Goal: Information Seeking & Learning: Learn about a topic

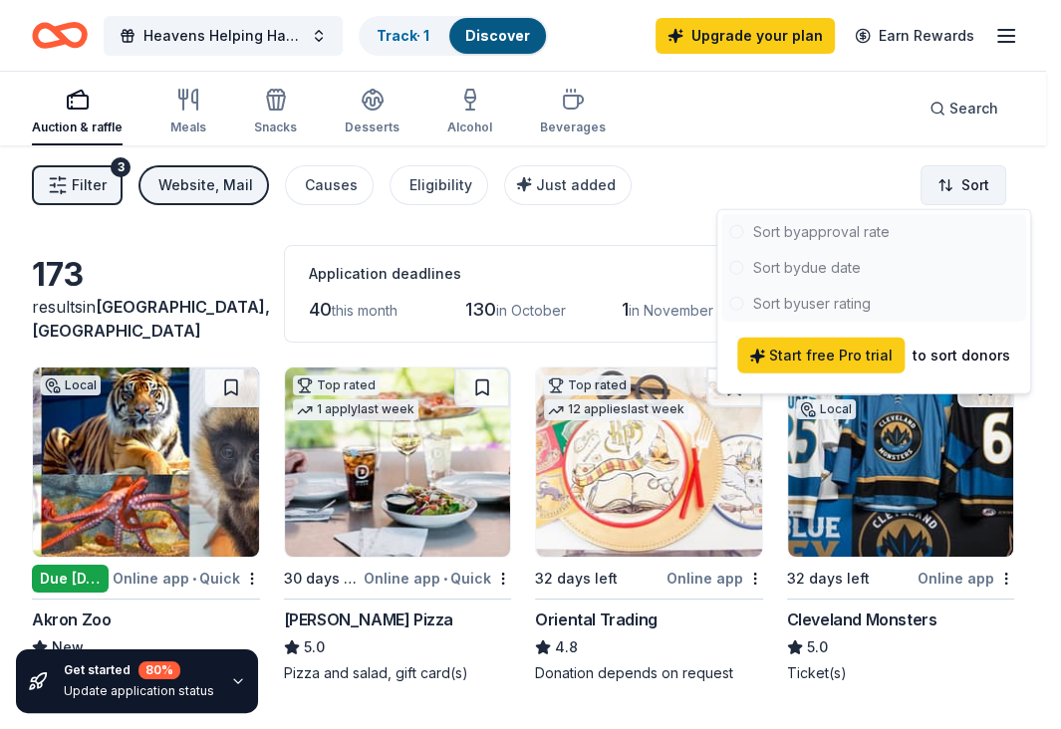
click at [994, 167] on html "Heavens Helping Hands Fundraiser Track · 1 Discover Upgrade your plan Earn Rewa…" at bounding box center [530, 364] width 1061 height 729
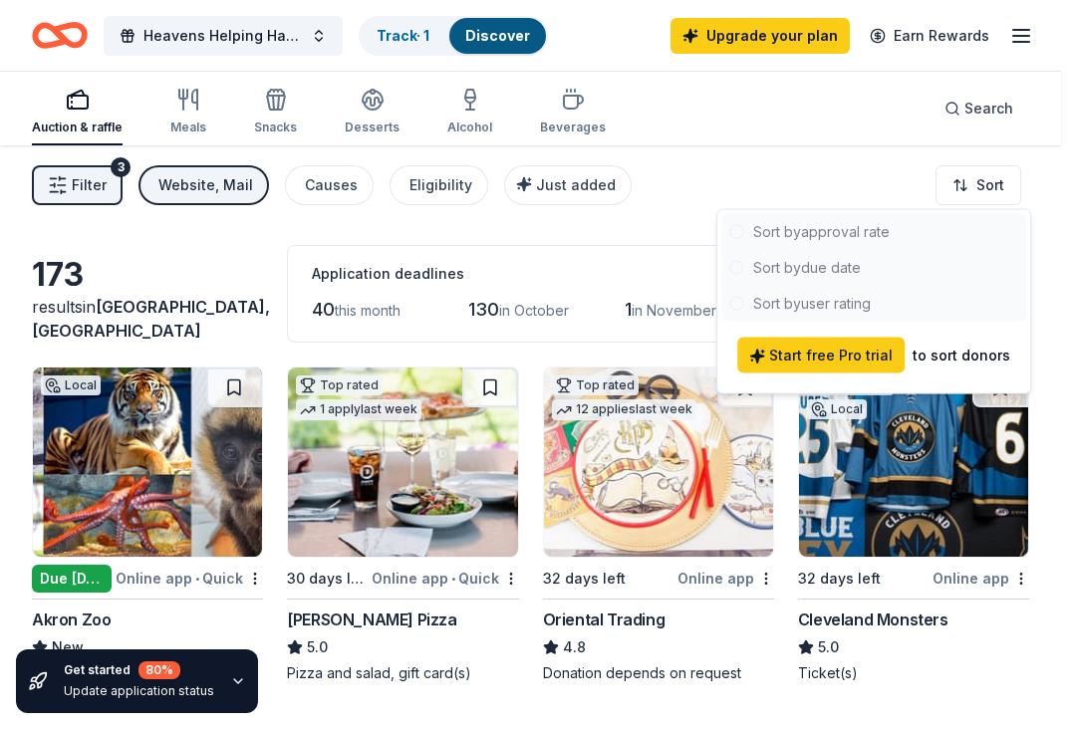
click at [968, 187] on html "Heavens Helping Hands Fundraiser Track · 1 Discover Upgrade your plan Earn Rewa…" at bounding box center [538, 364] width 1076 height 729
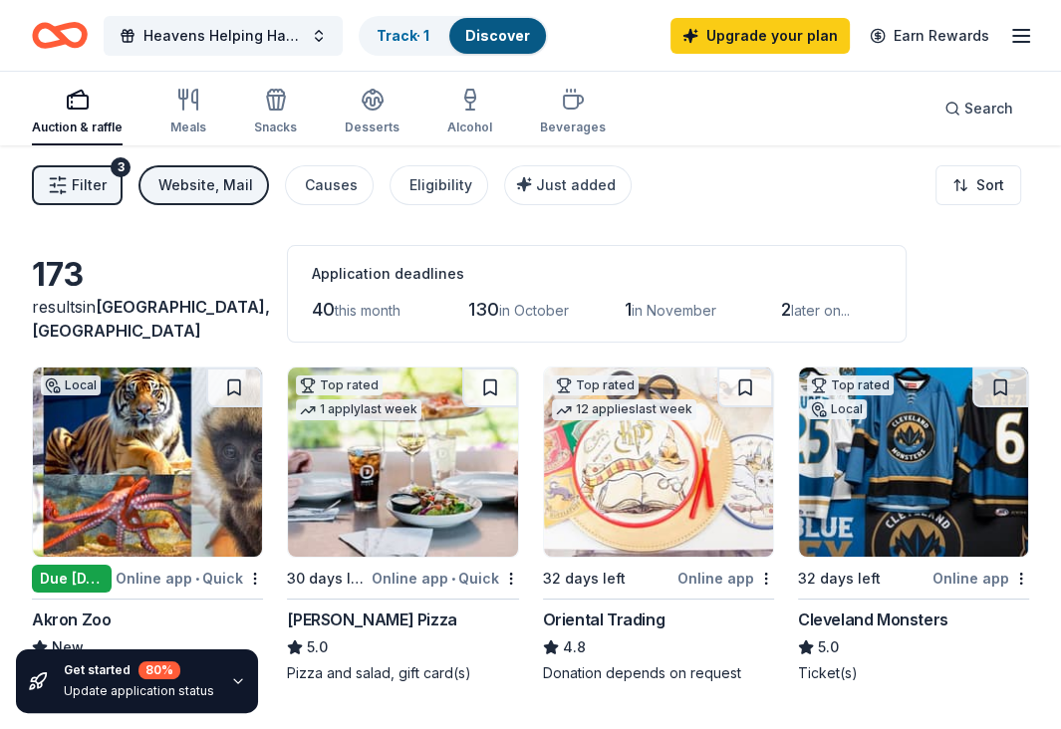
click at [174, 182] on div "Website, Mail" at bounding box center [205, 185] width 95 height 24
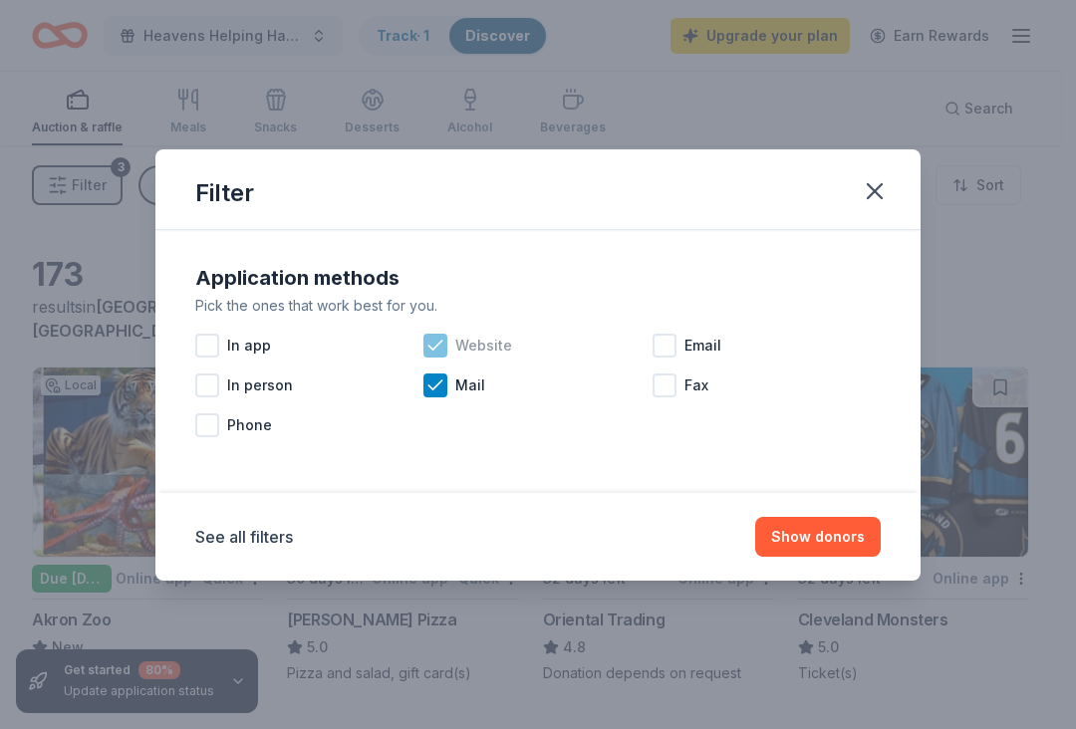
click at [438, 350] on icon at bounding box center [435, 346] width 20 height 20
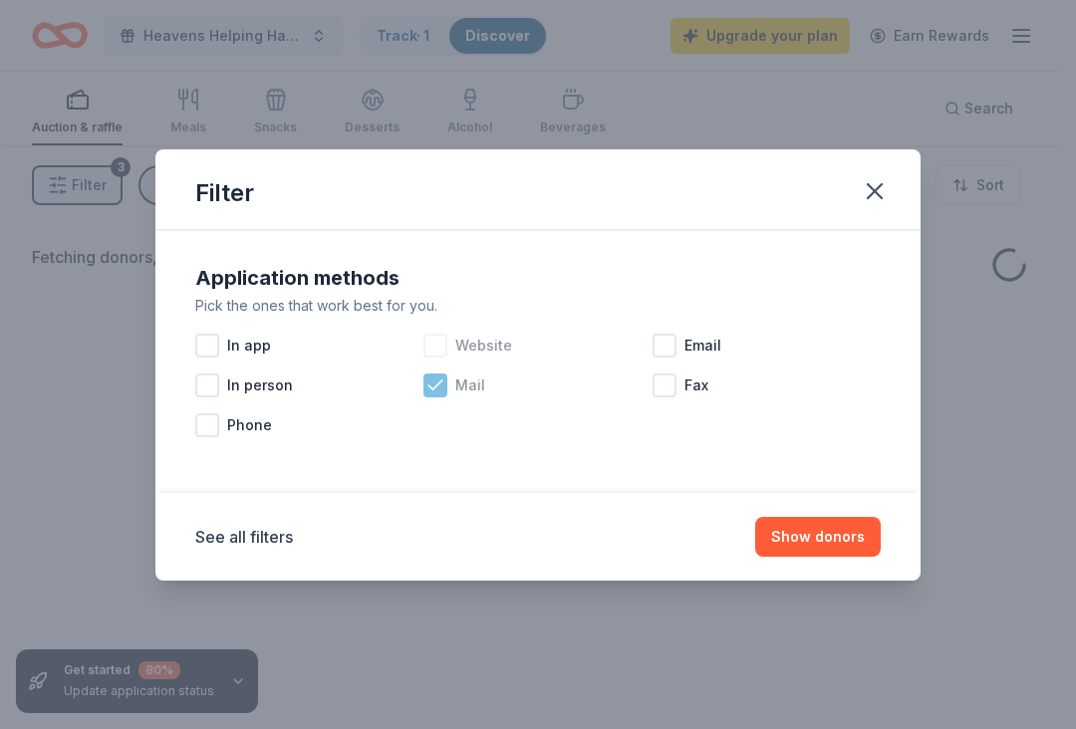
click at [442, 385] on icon at bounding box center [435, 385] width 20 height 20
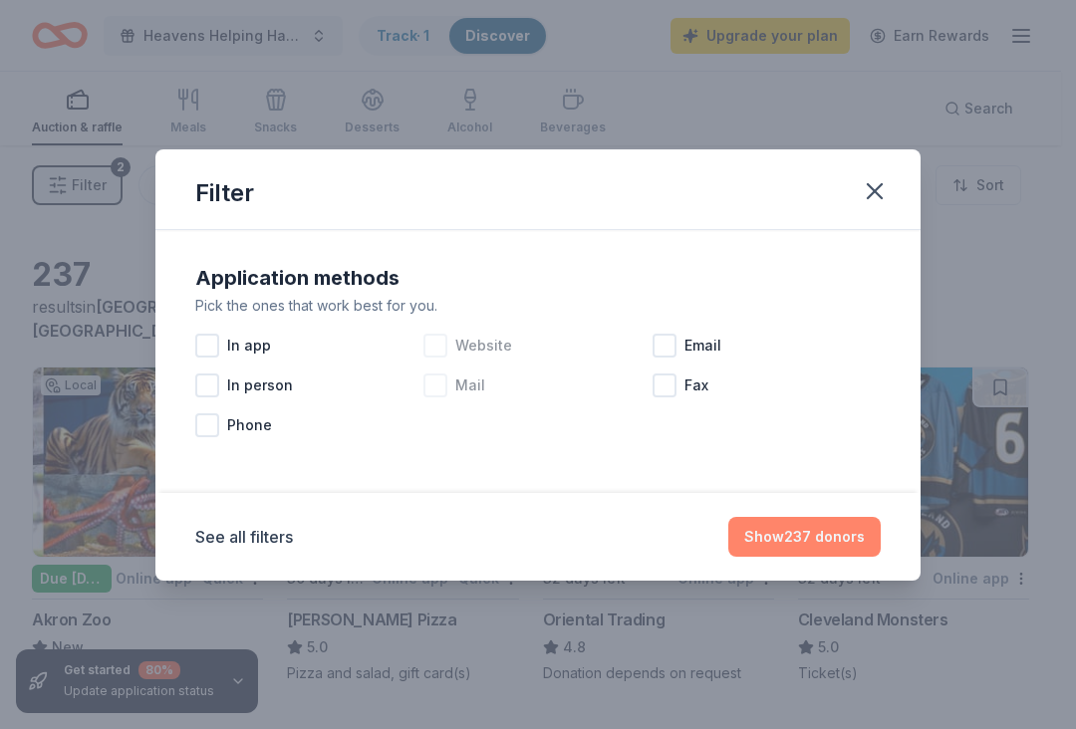
click at [824, 527] on button "Show 237 donors" at bounding box center [804, 537] width 152 height 40
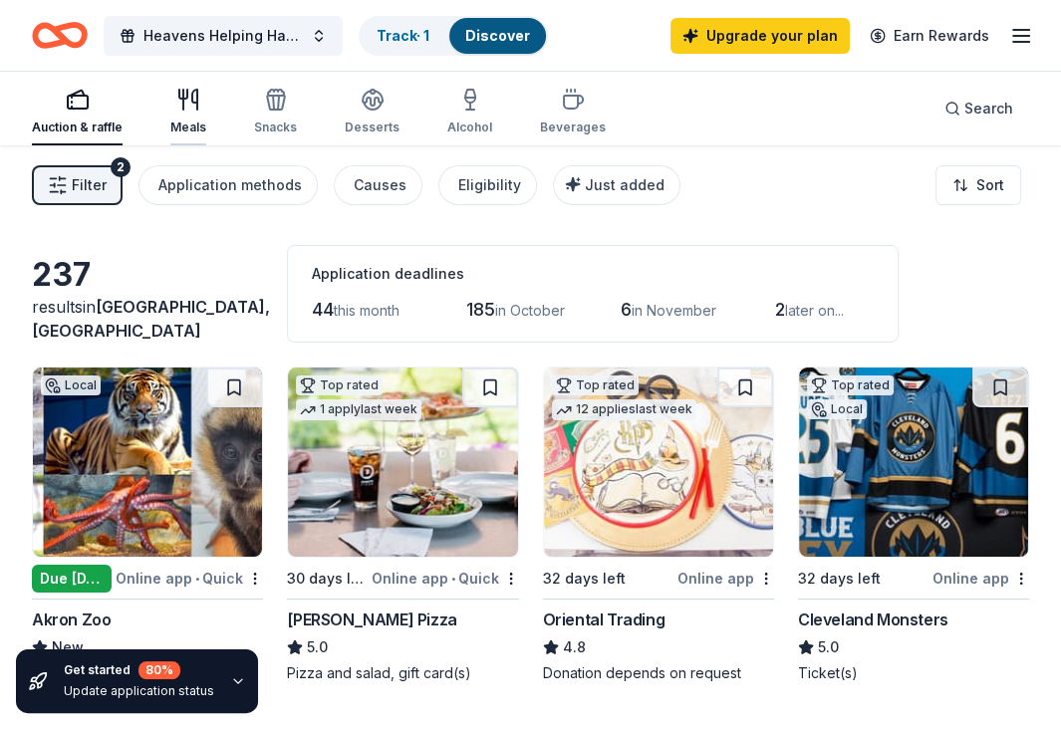
click at [183, 120] on div "Meals" at bounding box center [188, 128] width 36 height 16
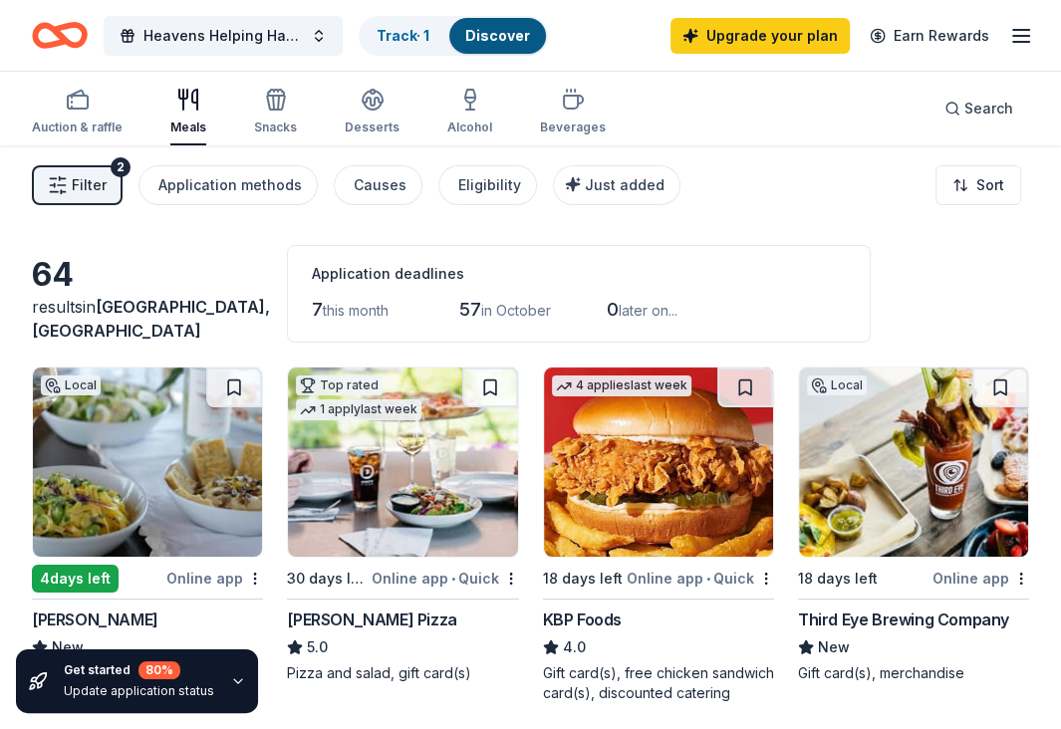
click at [229, 258] on div "64 results in Akron, OH Application deadlines 7 this month 57 in October 0 late…" at bounding box center [530, 294] width 997 height 98
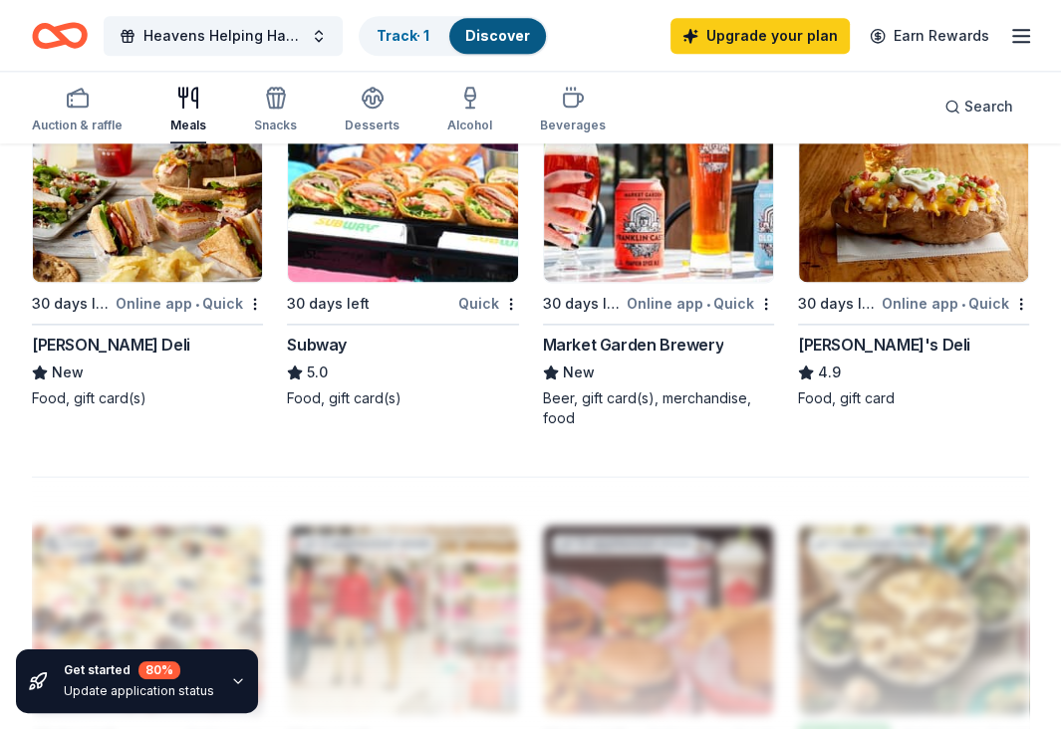
scroll to position [1859, 0]
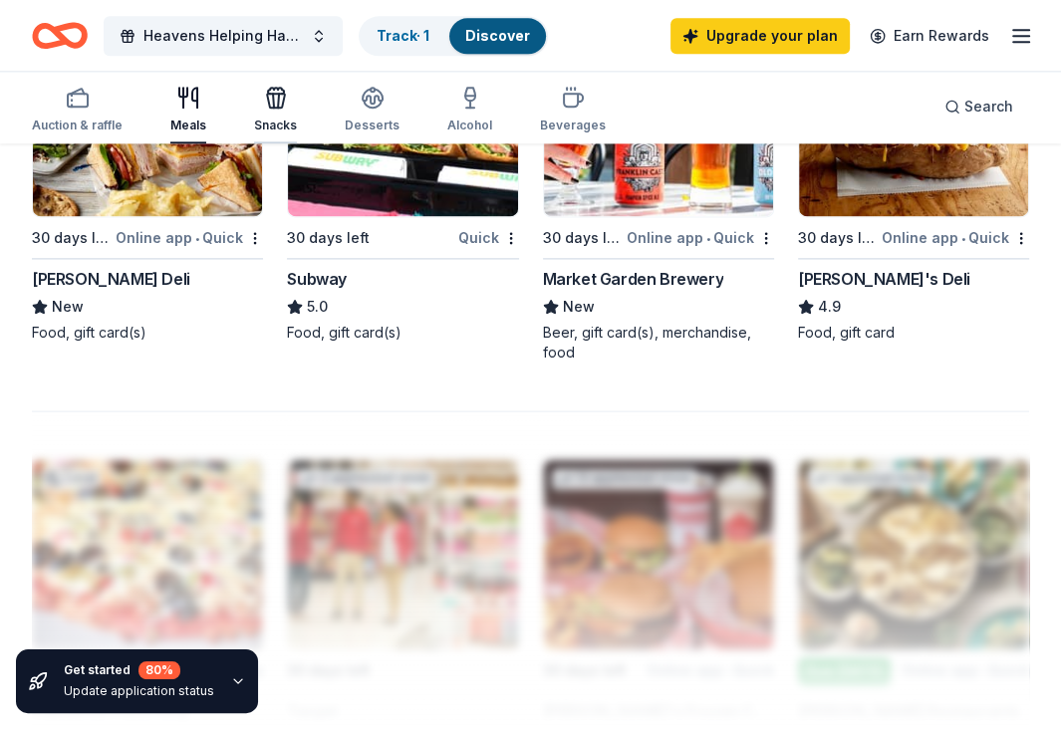
click at [287, 98] on div "button" at bounding box center [275, 98] width 43 height 24
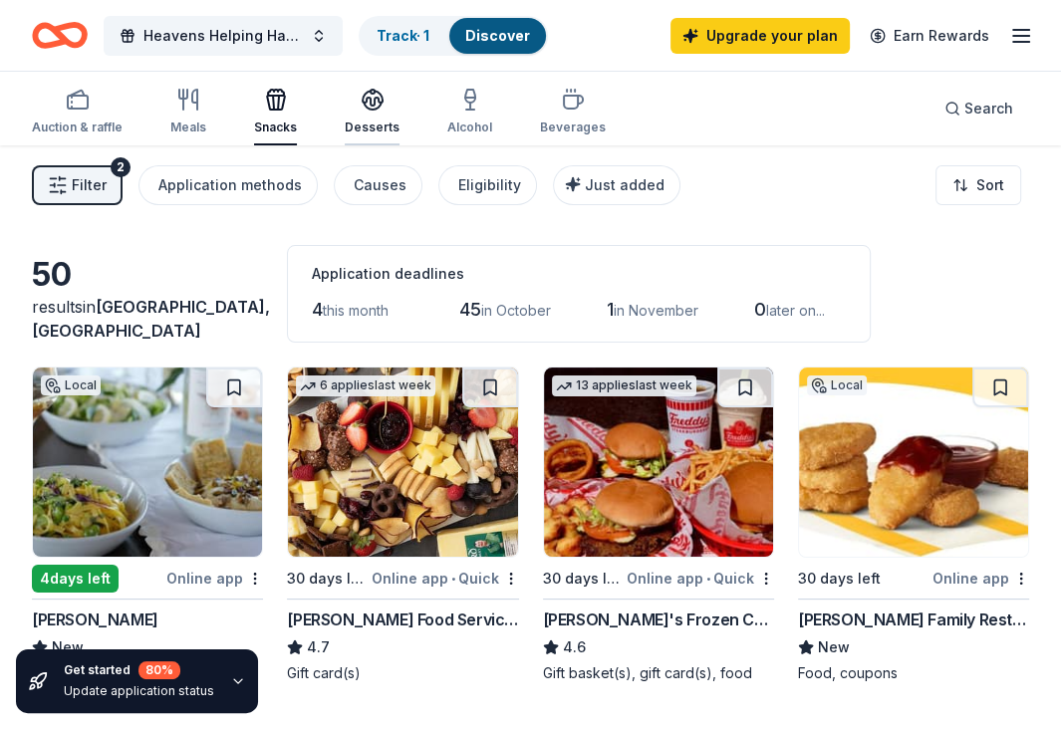
click at [371, 106] on icon "button" at bounding box center [373, 100] width 24 height 24
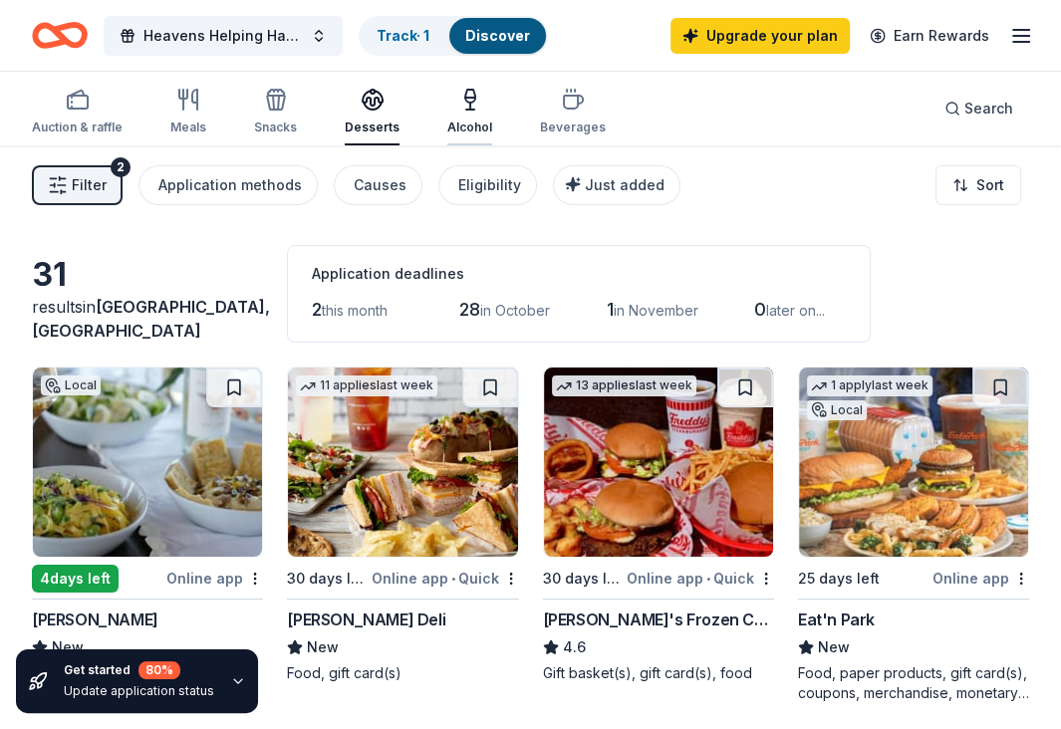
click at [461, 120] on div "Alcohol" at bounding box center [469, 128] width 45 height 16
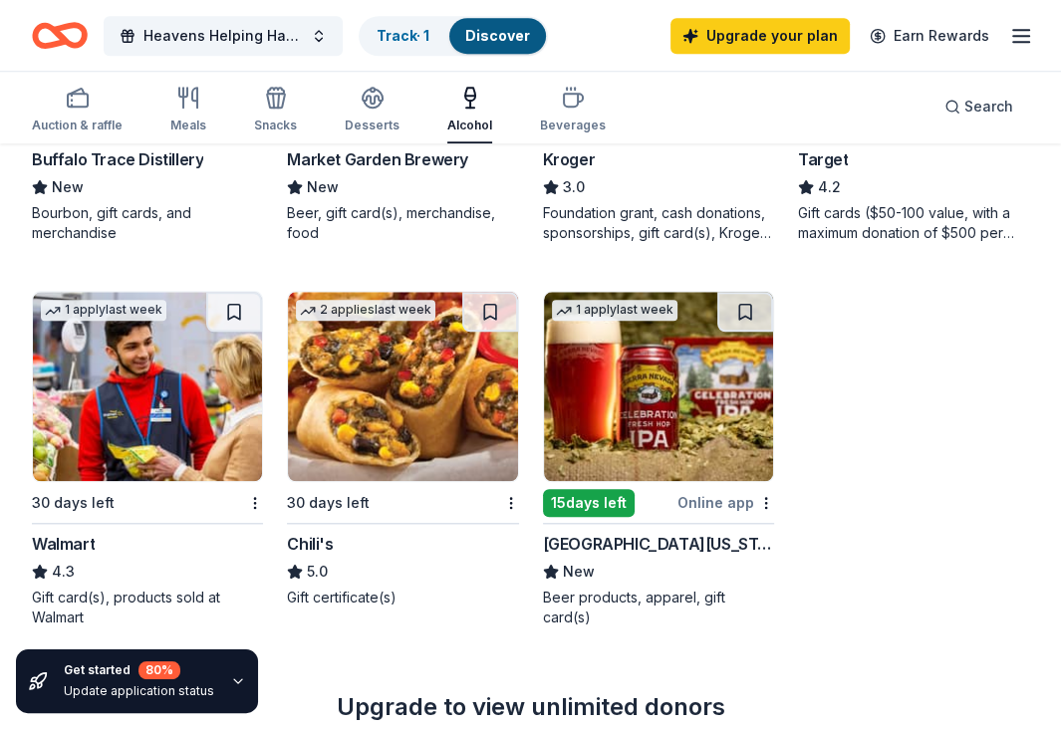
scroll to position [1303, 0]
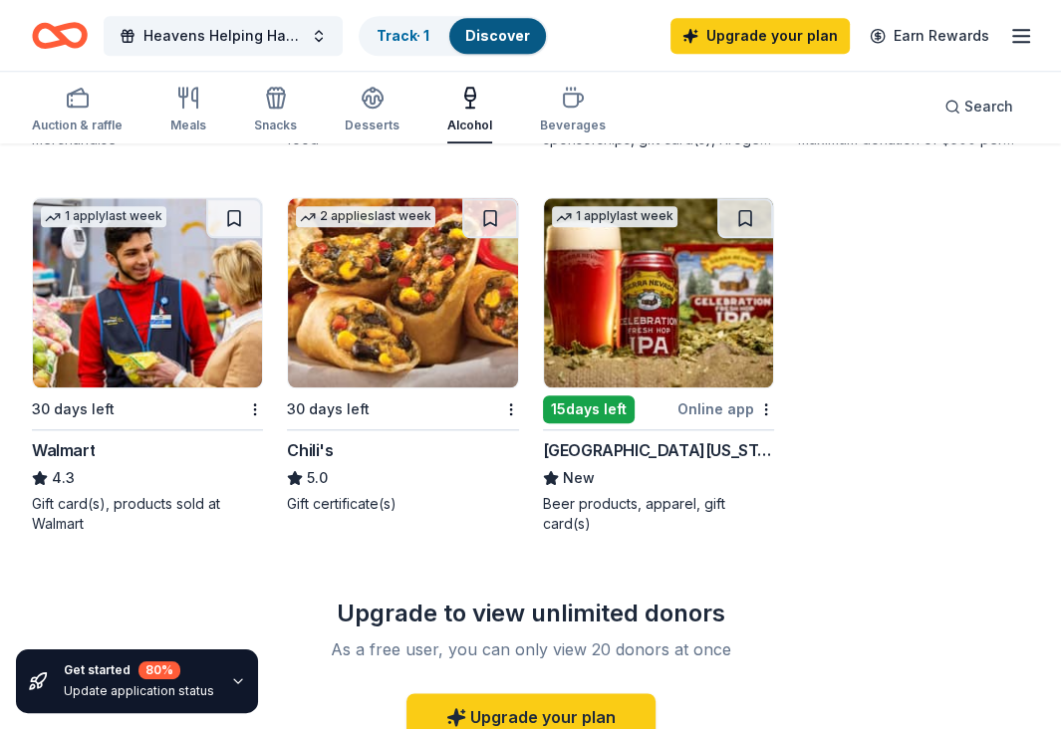
click at [563, 104] on icon "button" at bounding box center [573, 98] width 24 height 24
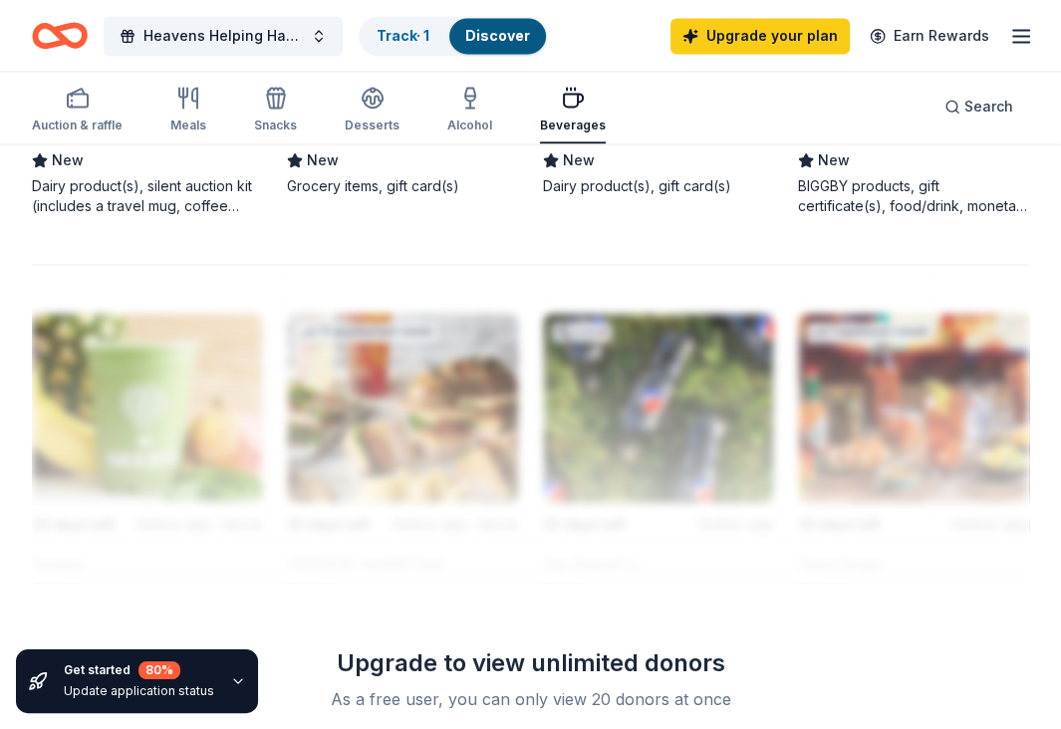
scroll to position [2072, 0]
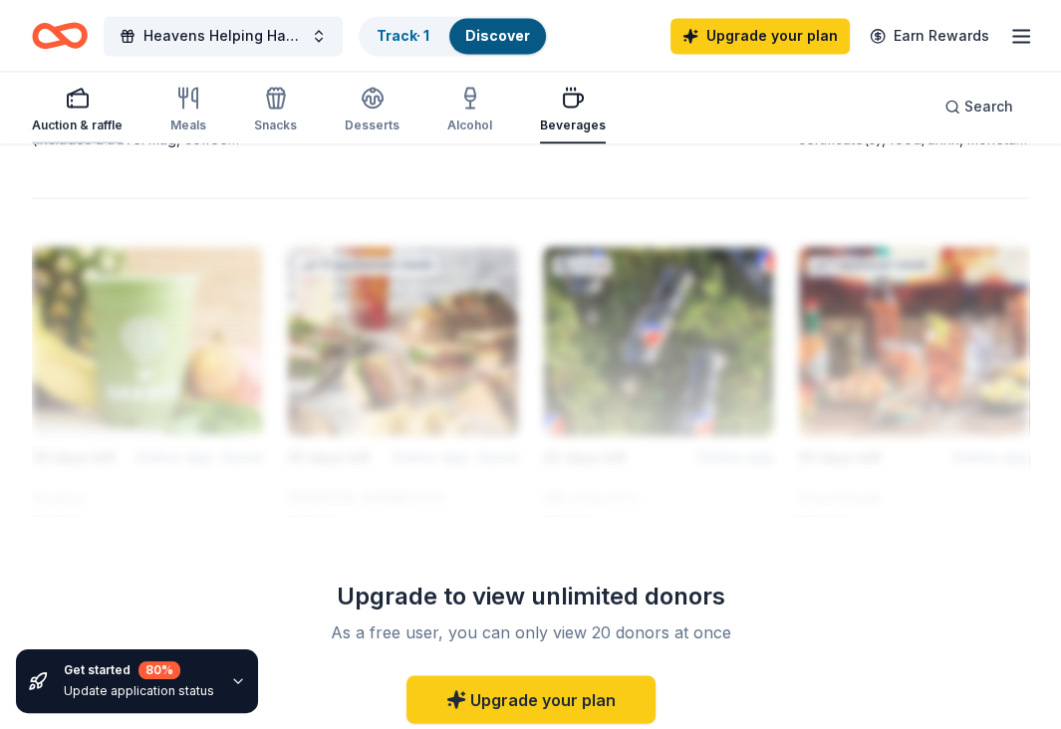
click at [71, 116] on div "Auction & raffle" at bounding box center [77, 110] width 91 height 48
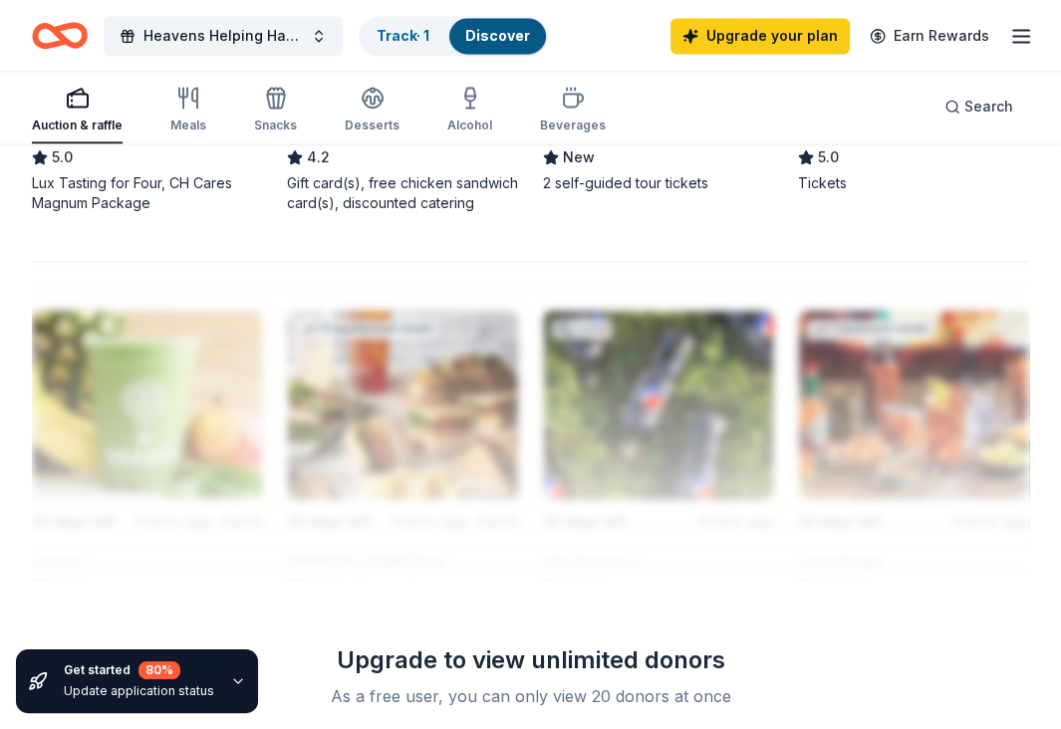
scroll to position [2005, 0]
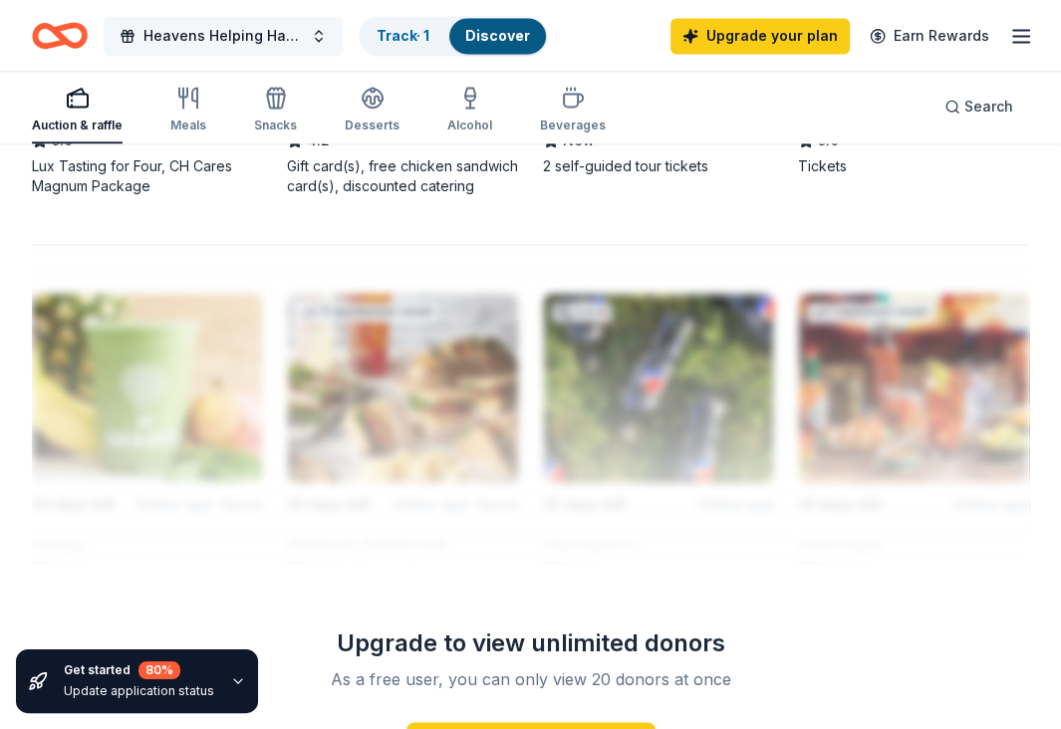
click at [157, 20] on button "Heavens Helping Hands Fundraiser" at bounding box center [223, 36] width 239 height 40
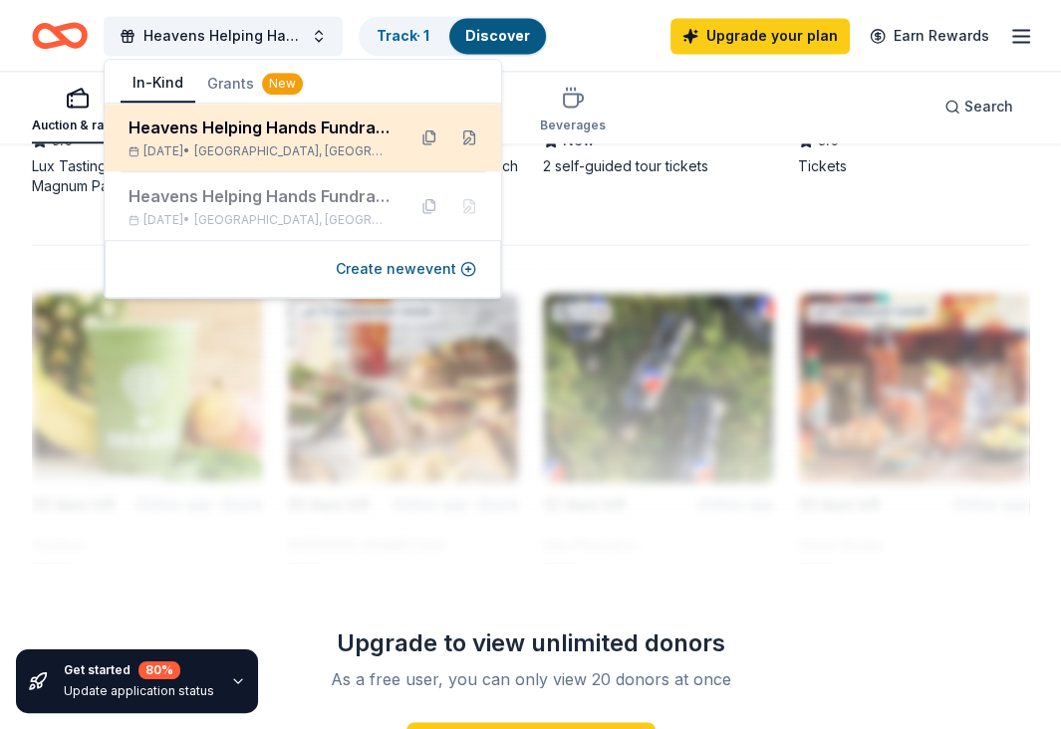
click at [190, 138] on div "Heavens Helping Hands Fundraiser" at bounding box center [258, 128] width 261 height 24
click at [201, 136] on div "Heavens Helping Hands Fundraiser" at bounding box center [258, 128] width 261 height 24
click at [200, 133] on div "Heavens Helping Hands Fundraiser" at bounding box center [258, 128] width 261 height 24
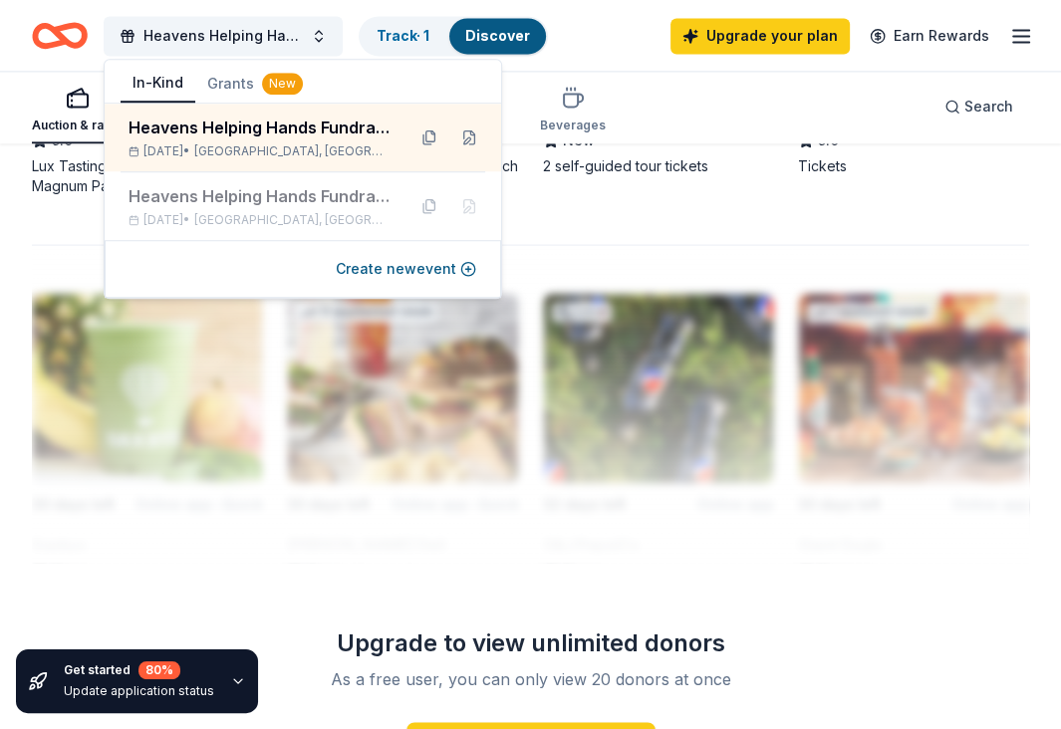
click at [231, 86] on button "Grants New" at bounding box center [255, 84] width 120 height 36
click at [135, 83] on button "In-Kind" at bounding box center [158, 84] width 75 height 38
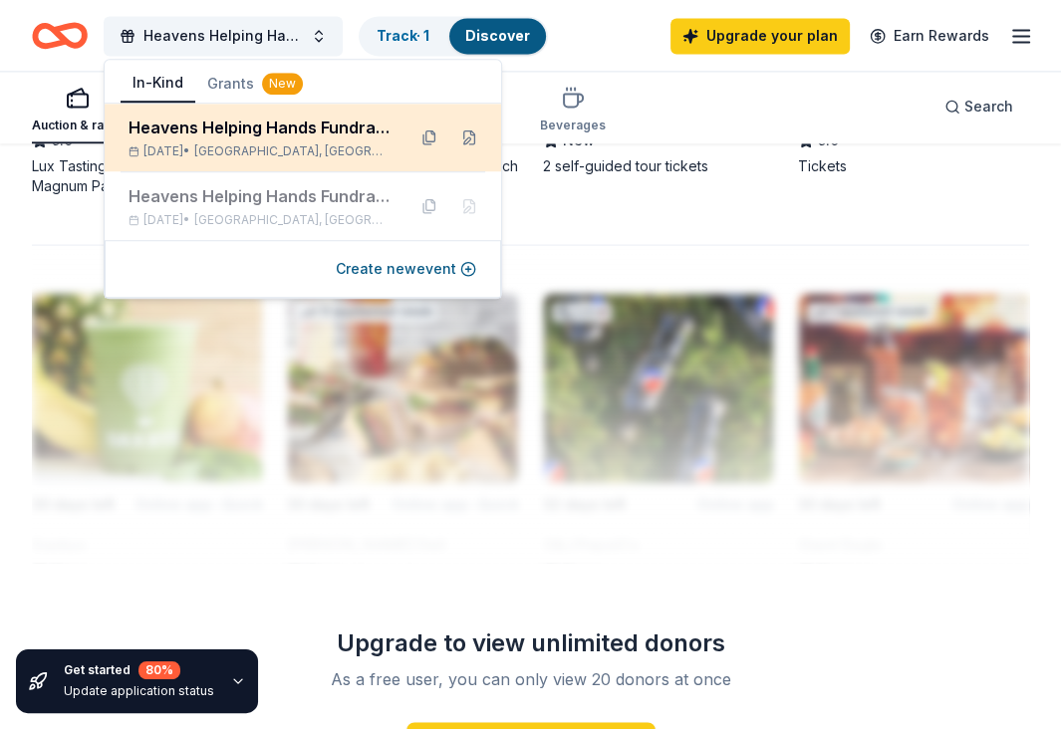
click at [199, 154] on div "Nov 08, 2025 • Akron, OH" at bounding box center [258, 151] width 261 height 16
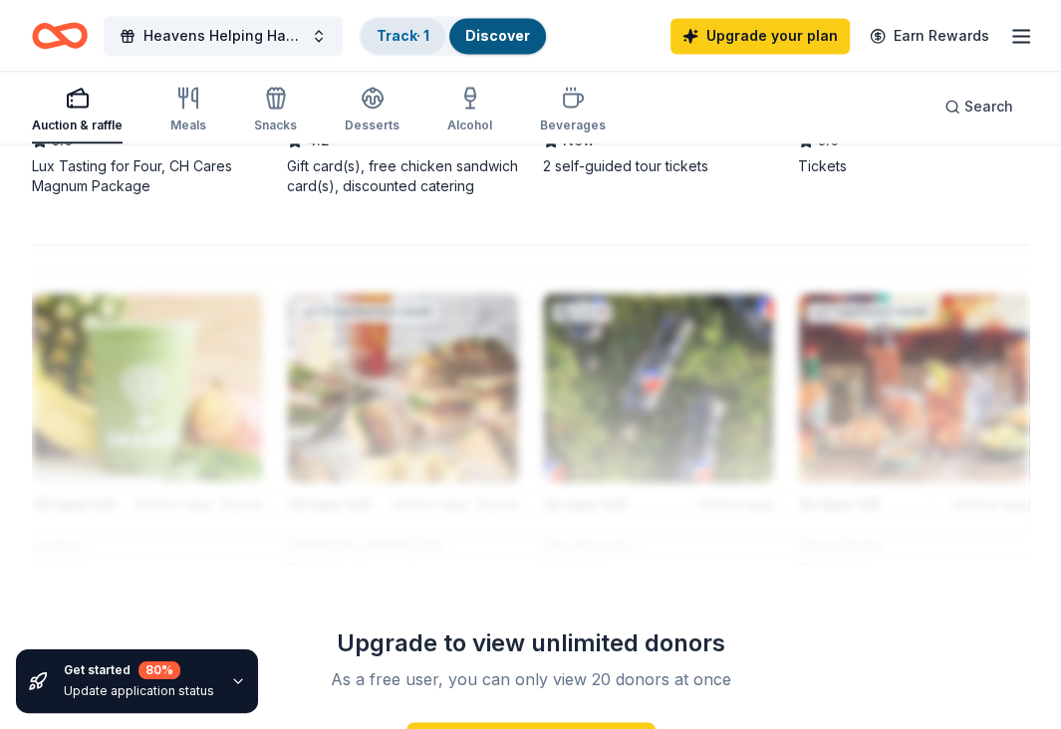
click at [405, 35] on link "Track · 1" at bounding box center [402, 35] width 53 height 17
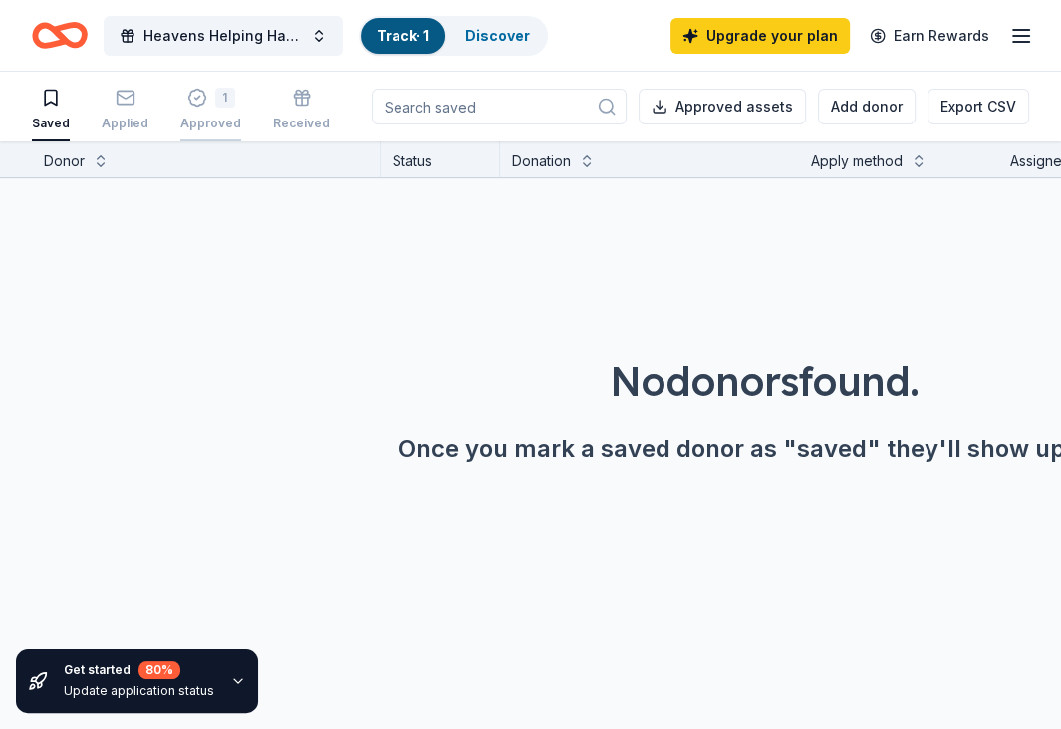
click at [210, 107] on div "1 Approved" at bounding box center [210, 110] width 61 height 44
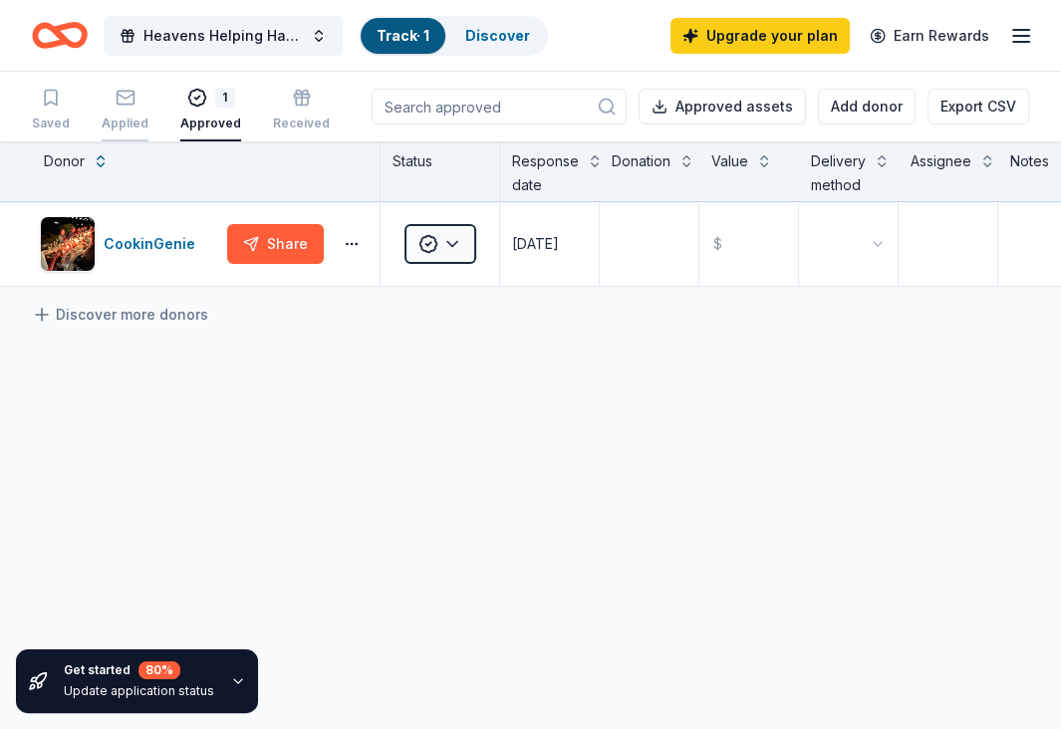
click at [131, 112] on div "Applied" at bounding box center [125, 110] width 47 height 44
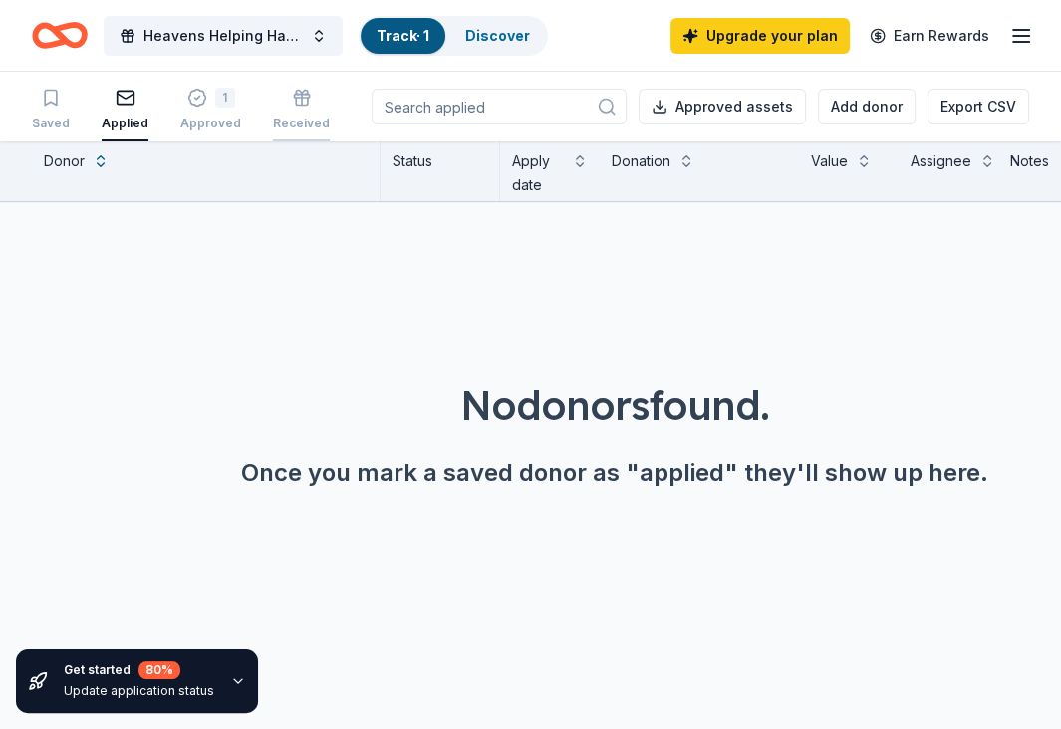
click at [301, 106] on div "button" at bounding box center [301, 98] width 57 height 20
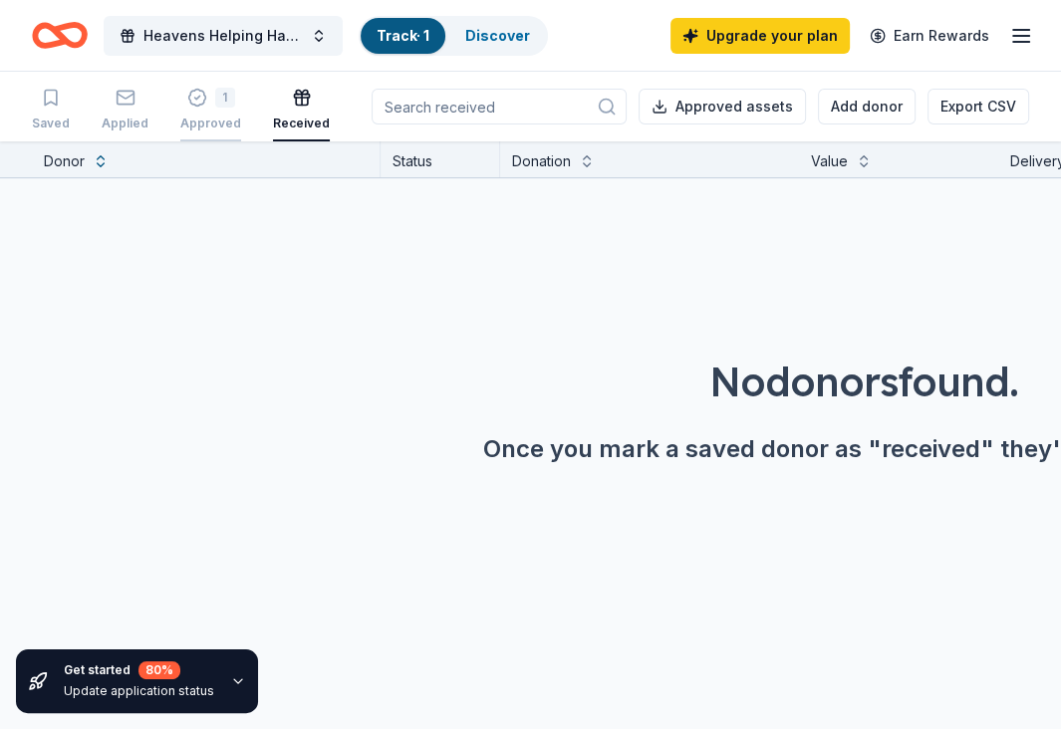
click at [187, 111] on div "1 Approved" at bounding box center [210, 110] width 61 height 44
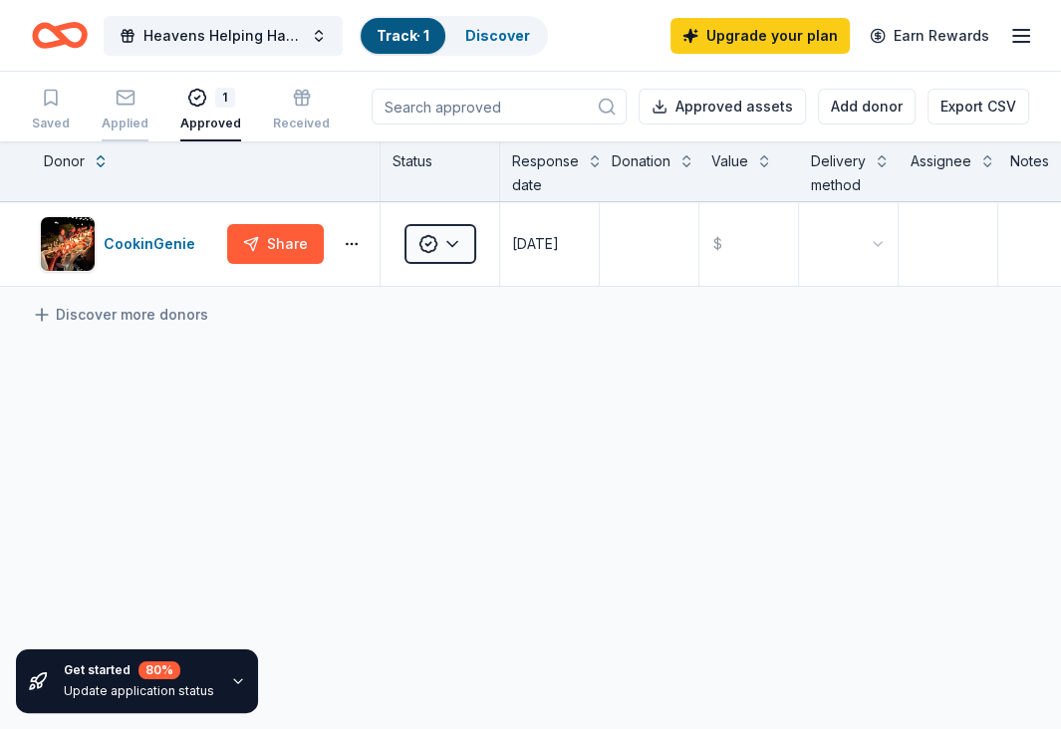
click at [114, 112] on div "Applied" at bounding box center [125, 110] width 47 height 44
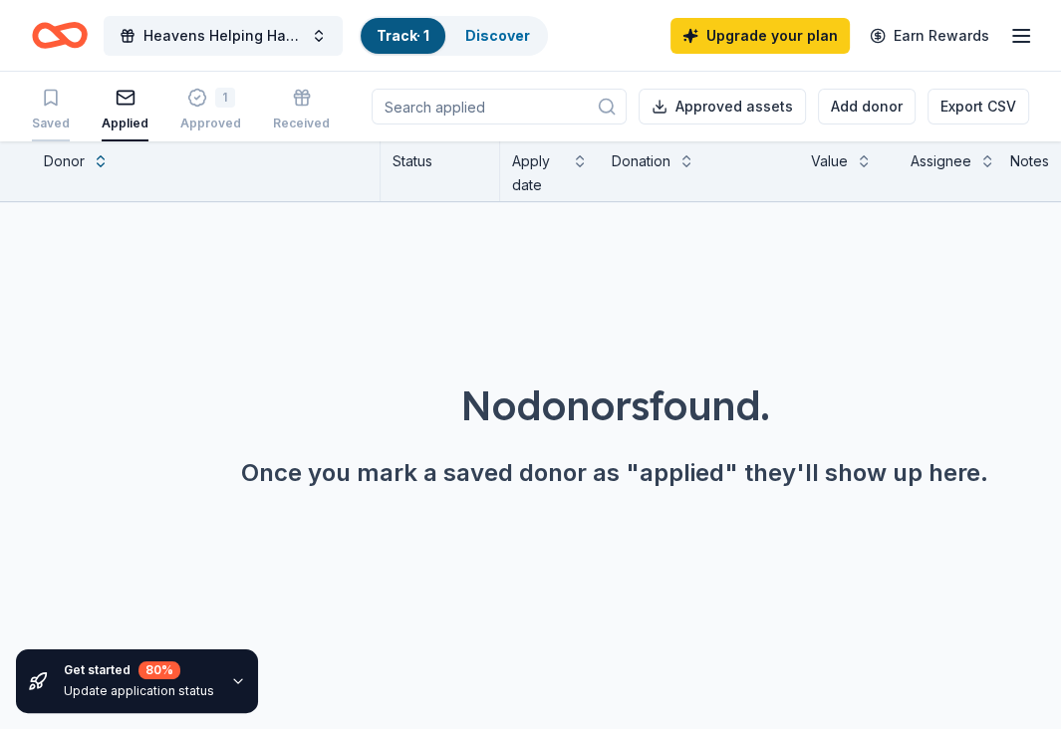
click at [46, 112] on div "Saved" at bounding box center [51, 110] width 38 height 44
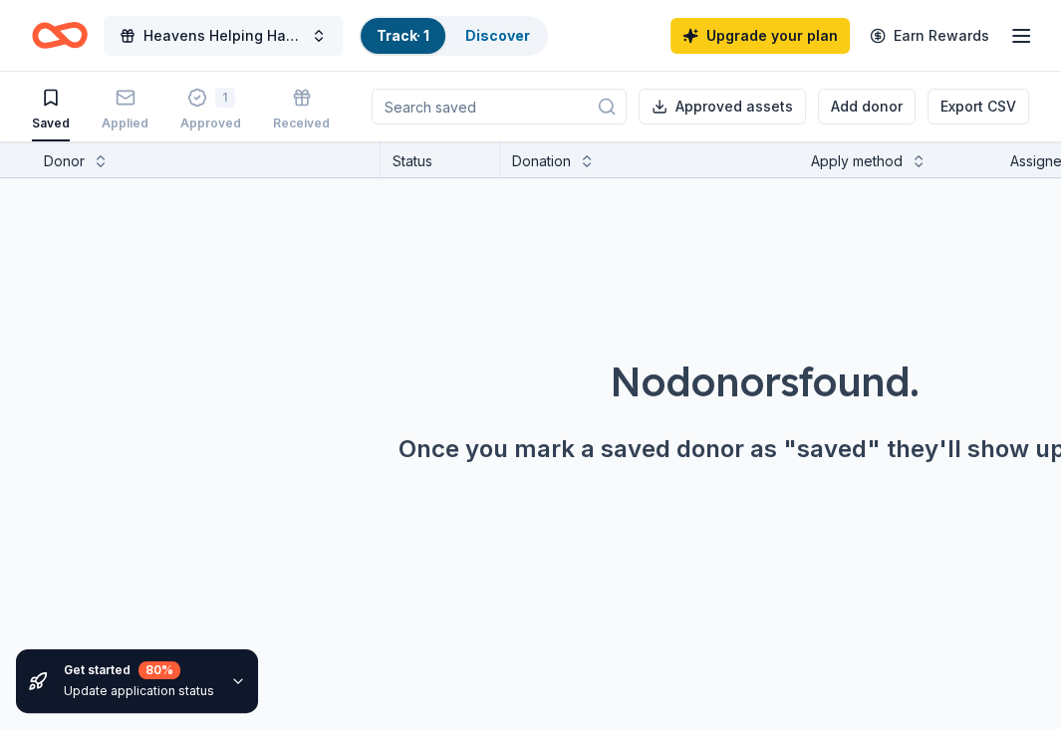
click at [252, 47] on button "Heavens Helping Hands Fundraiser" at bounding box center [223, 36] width 239 height 40
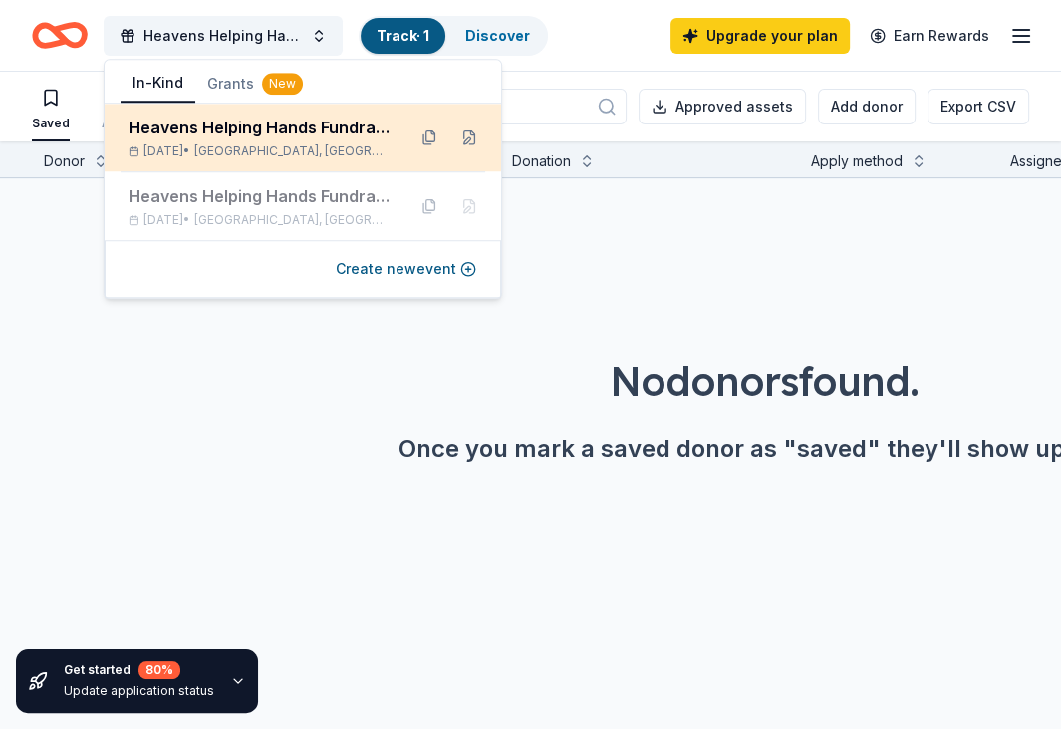
click at [243, 154] on span "[GEOGRAPHIC_DATA], [GEOGRAPHIC_DATA]" at bounding box center [291, 151] width 195 height 16
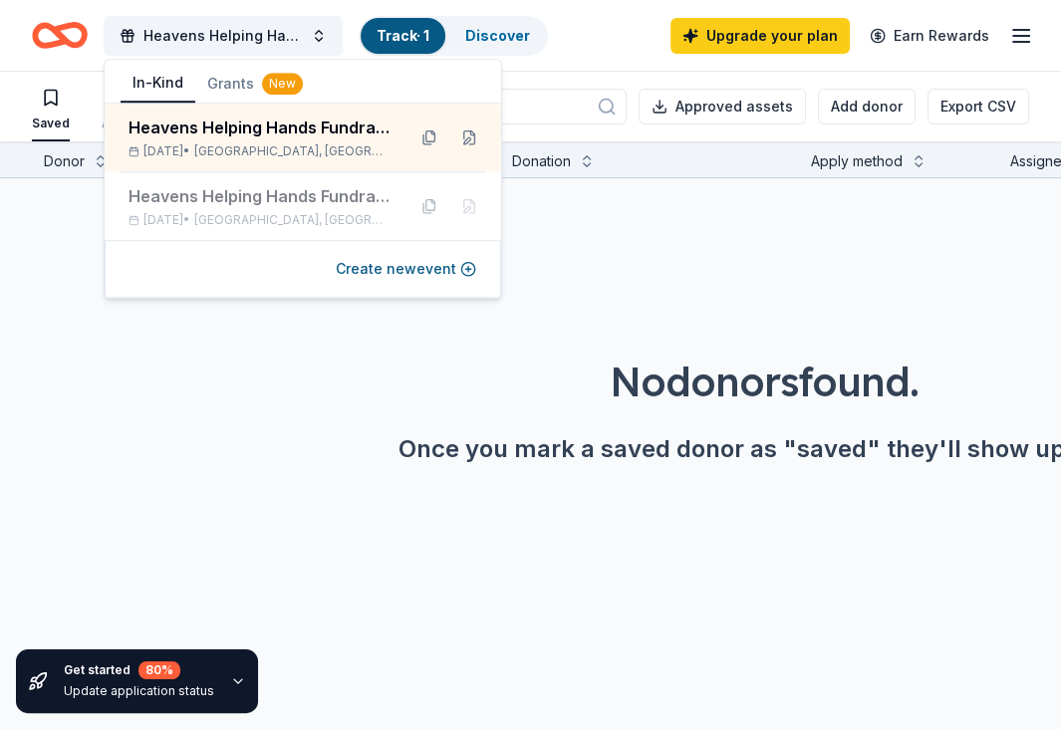
click at [165, 91] on button "In-Kind" at bounding box center [158, 84] width 75 height 38
click at [484, 19] on div "Discover" at bounding box center [497, 36] width 97 height 36
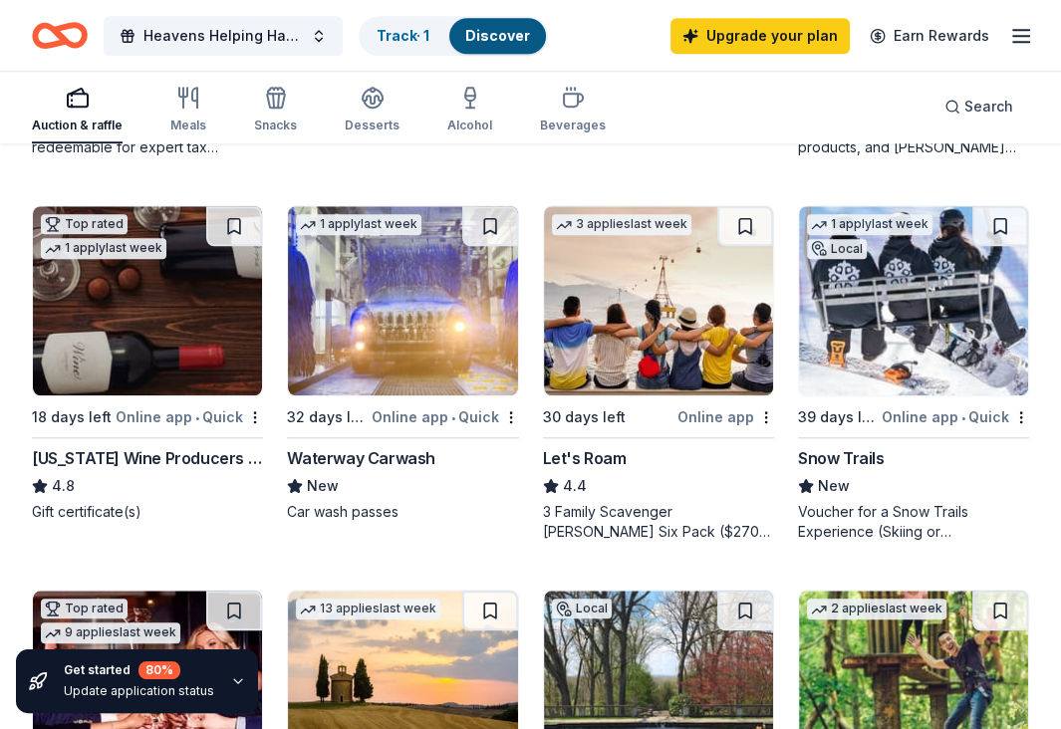
scroll to position [1912, 0]
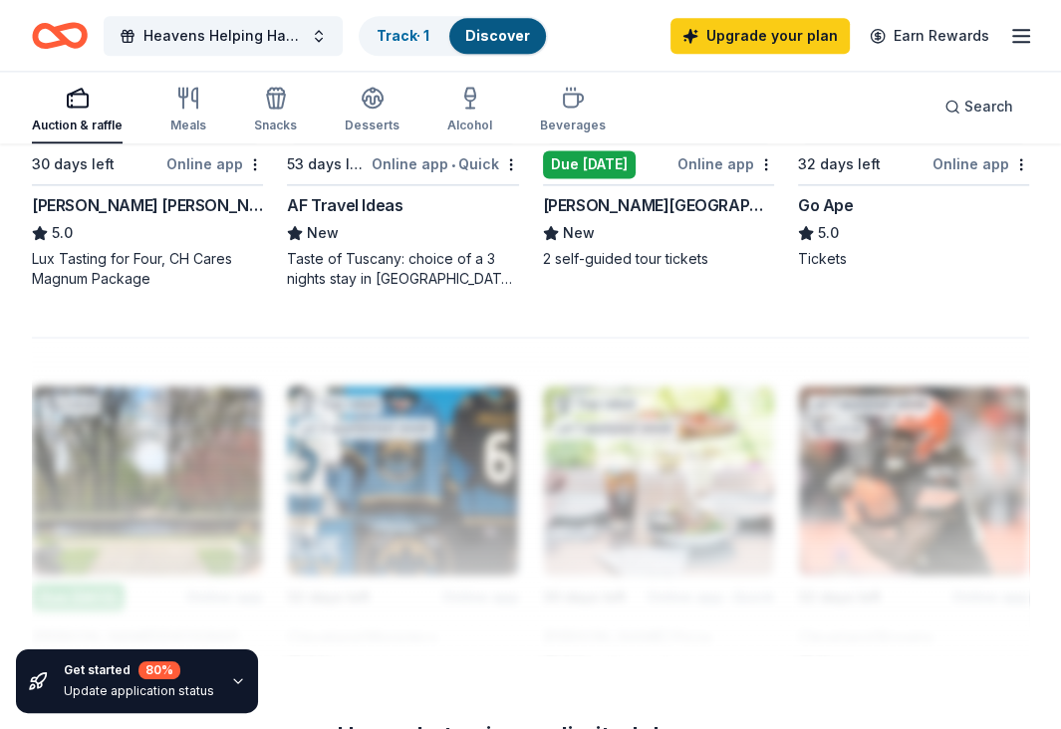
scroll to position [2317, 0]
